Goal: Information Seeking & Learning: Learn about a topic

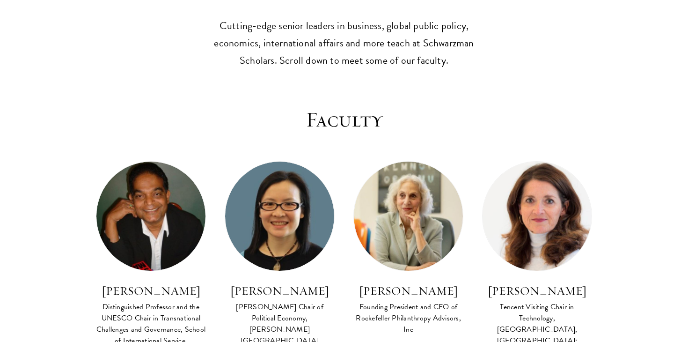
scroll to position [591, 0]
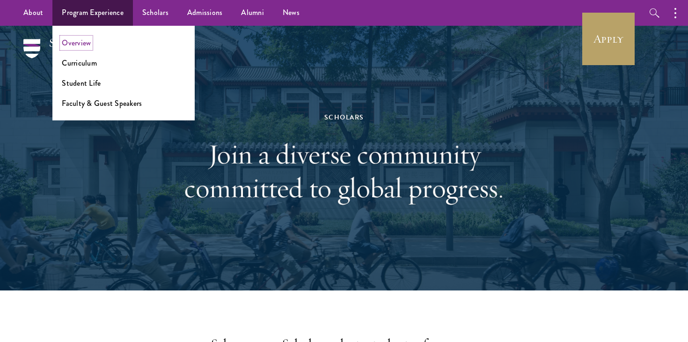
click at [86, 44] on link "Overview" at bounding box center [76, 42] width 29 height 11
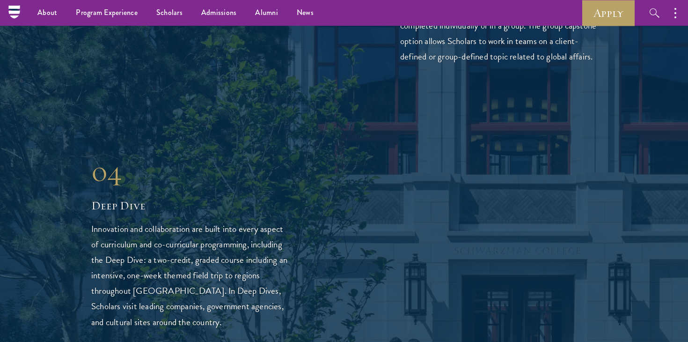
scroll to position [4147, 0]
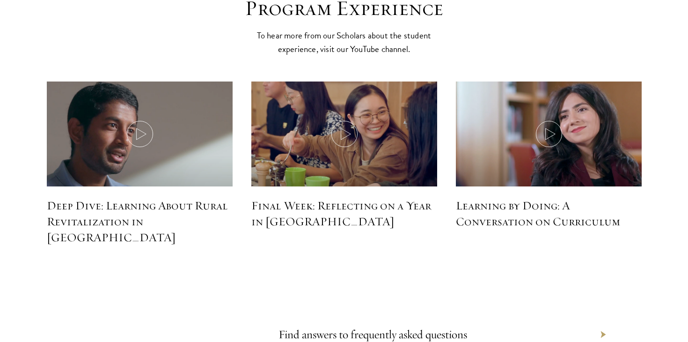
click at [178, 198] on h5 "Deep Dive: Learning About Rural Revitalization in Guiyang" at bounding box center [140, 222] width 186 height 48
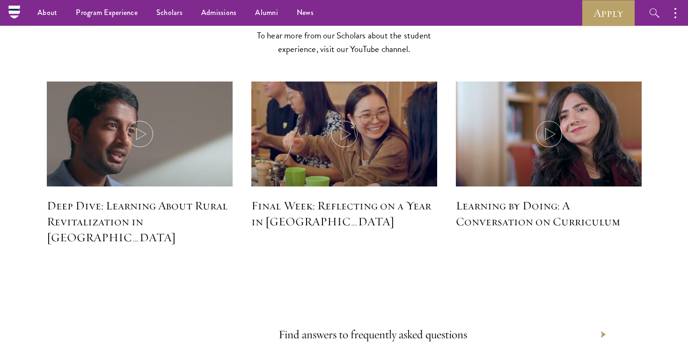
scroll to position [2100, 0]
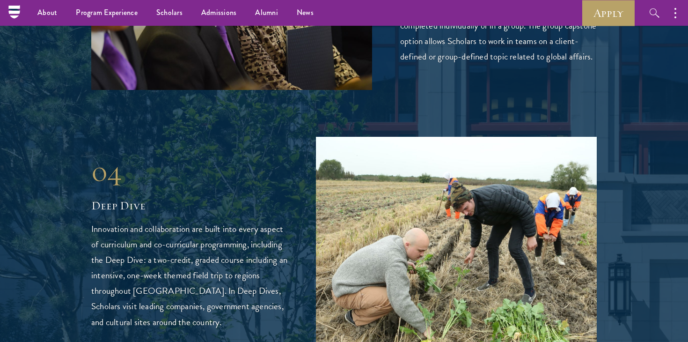
click at [215, 221] on p "Innovation and collaboration are built into every aspect of curriculum and co-c…" at bounding box center [189, 275] width 197 height 108
